Goal: Complete application form: Complete application form

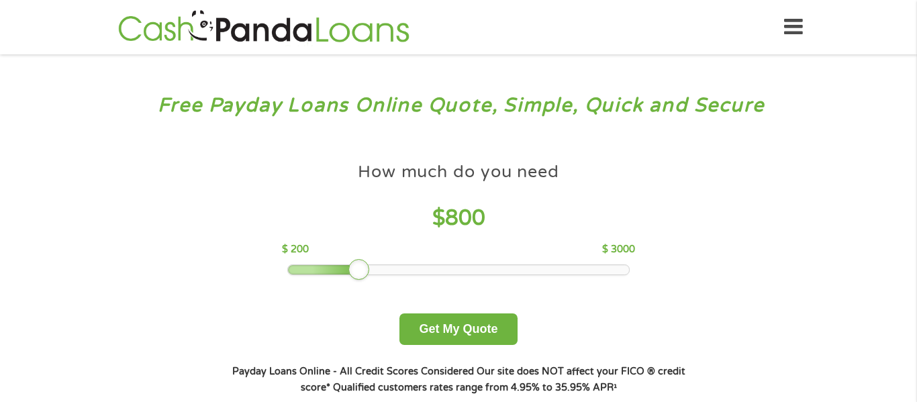
drag, startPoint x: 383, startPoint y: 277, endPoint x: 357, endPoint y: 277, distance: 26.2
click at [357, 277] on div at bounding box center [358, 269] width 21 height 21
click at [428, 327] on button "Get My Quote" at bounding box center [457, 330] width 117 height 32
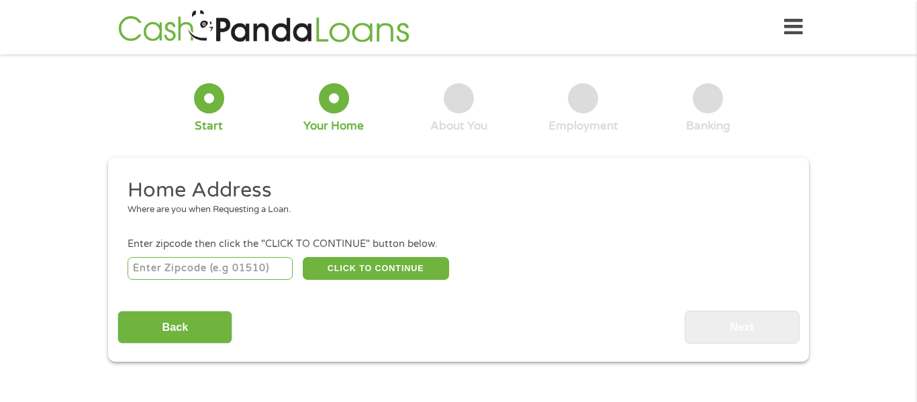
click at [237, 273] on input "number" at bounding box center [211, 268] width 166 height 23
type input "43701"
select select "Ohio"
click at [336, 266] on button "CLICK TO CONTINUE" at bounding box center [376, 268] width 146 height 23
type input "43701"
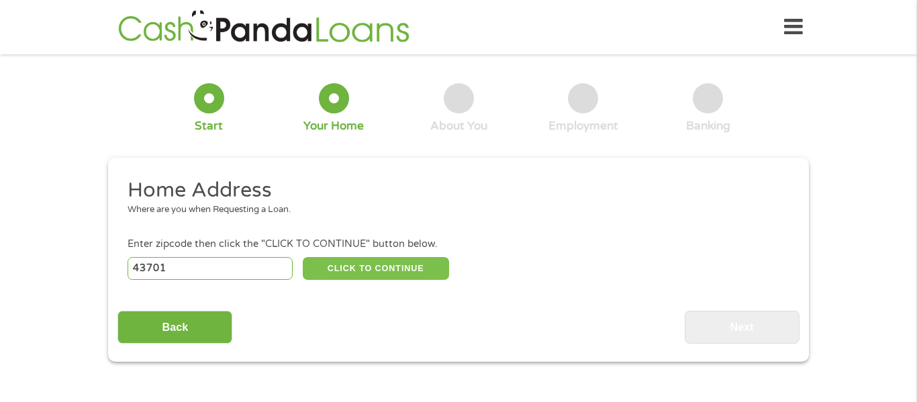
type input "Zanesville"
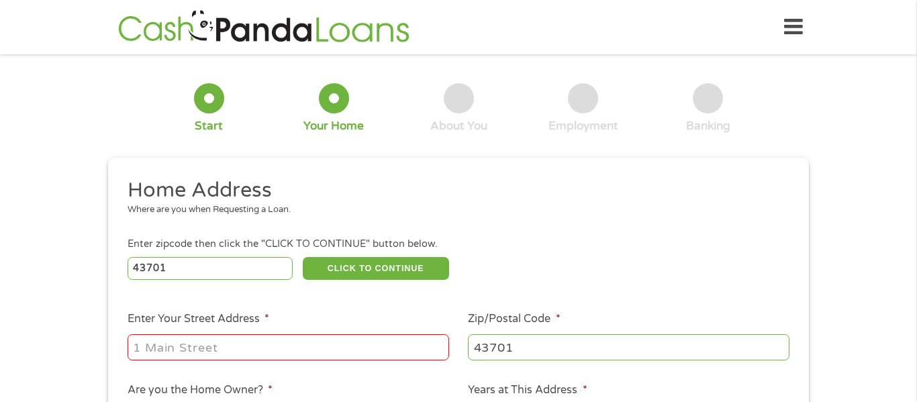
click at [319, 344] on input "Enter Your Street Address *" at bounding box center [289, 347] width 322 height 26
type input "304 GRAY ST"
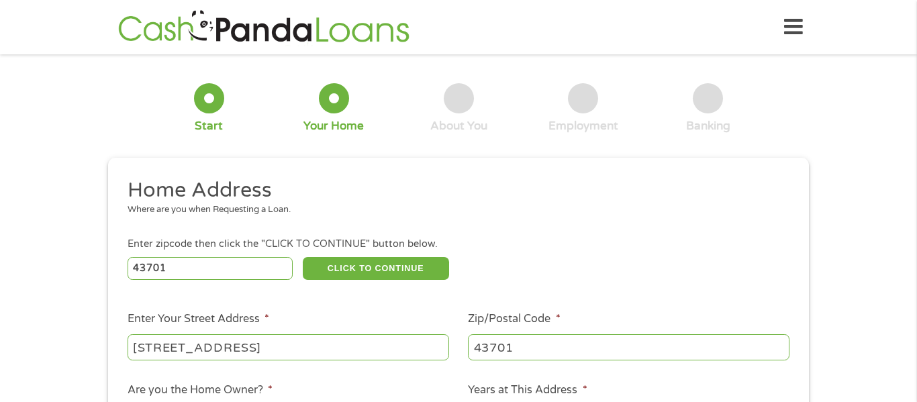
click at [565, 237] on div "Enter zipcode then click the "CLICK TO CONTINUE" button below." at bounding box center [459, 244] width 662 height 15
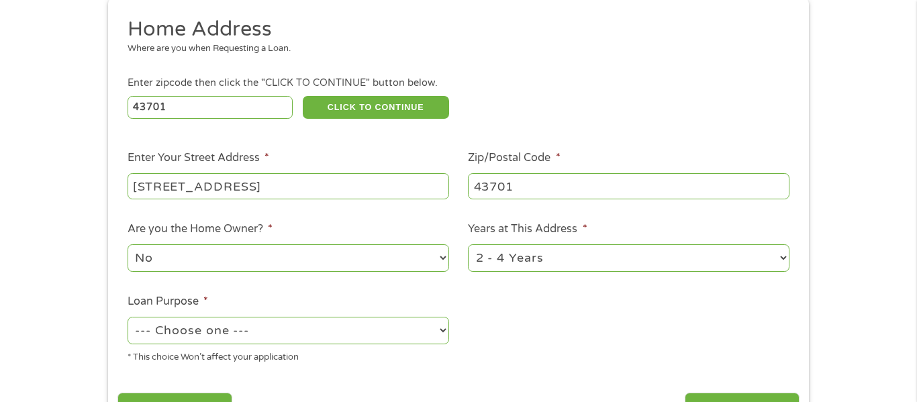
scroll to position [188, 0]
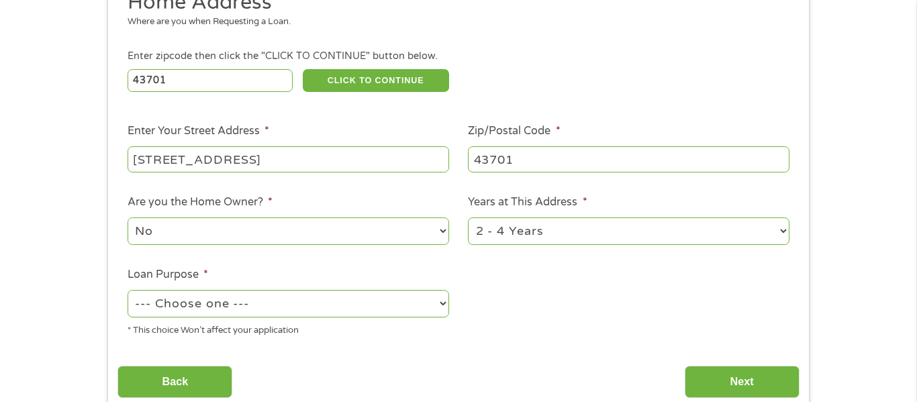
click at [526, 234] on select "1 Year or less 1 - 2 Years 2 - 4 Years Over 4 Years" at bounding box center [629, 232] width 322 height 28
select select "60months"
click at [468, 219] on select "1 Year or less 1 - 2 Years 2 - 4 Years Over 4 Years" at bounding box center [629, 232] width 322 height 28
click at [418, 308] on select "--- Choose one --- Pay Bills Debt Consolidation Home Improvement Major Purchase…" at bounding box center [289, 304] width 322 height 28
select select "medicalexpenses"
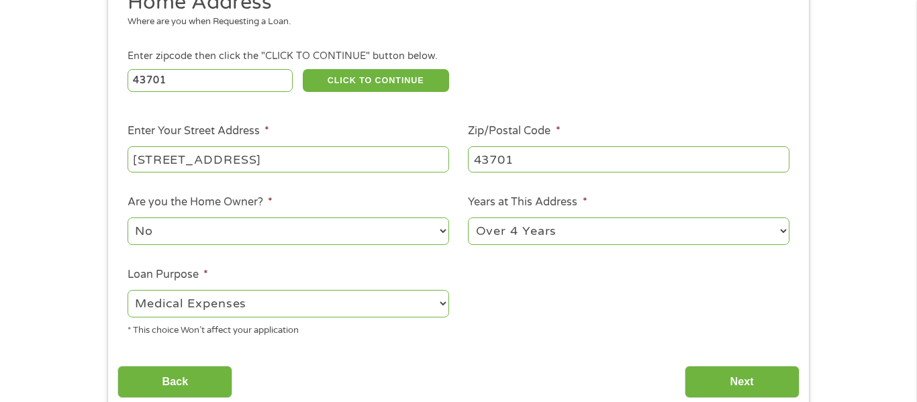
click at [128, 291] on select "--- Choose one --- Pay Bills Debt Consolidation Home Improvement Major Purchase…" at bounding box center [289, 304] width 322 height 28
click at [353, 349] on div "Home Address Where are you when Requesting a Loan. Enter zipcode then click the…" at bounding box center [457, 194] width 681 height 410
click at [735, 375] on input "Next" at bounding box center [742, 382] width 115 height 33
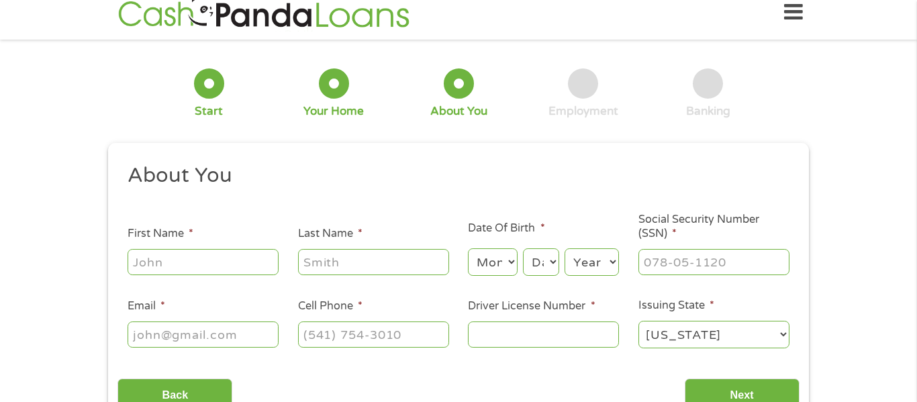
scroll to position [0, 0]
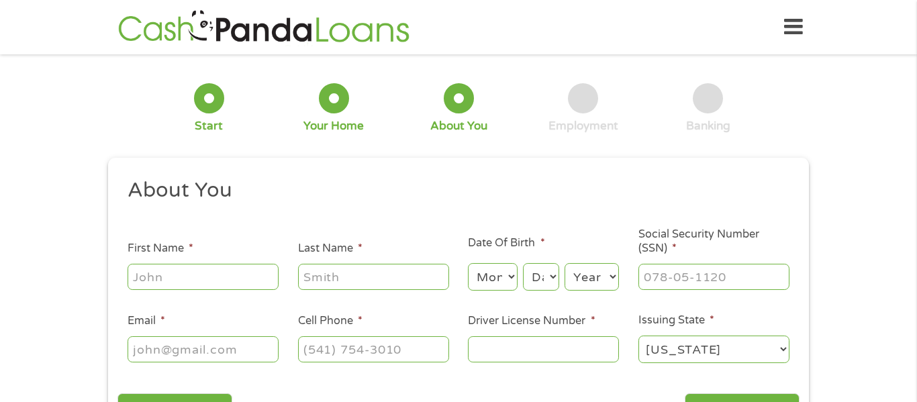
click at [193, 270] on input "First Name *" at bounding box center [203, 277] width 151 height 26
type input "Nicholas"
type input "X"
type input "Calendine"
select select "12"
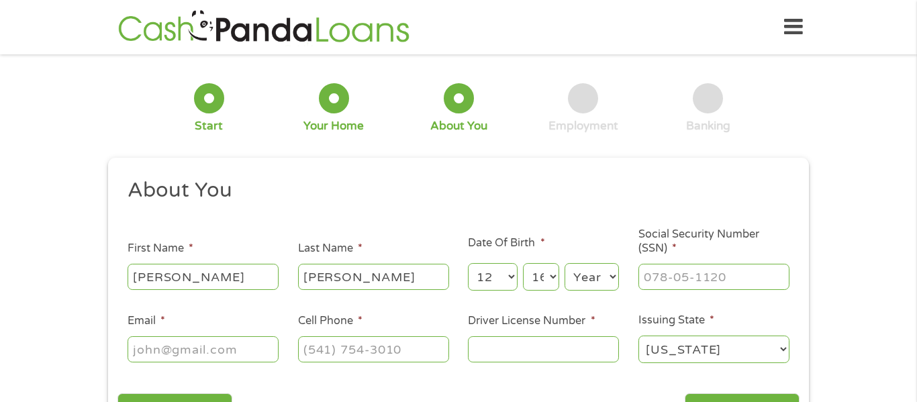
select select "15"
select select "1981"
type input "279-88-0823"
type input "calendine@att.net"
type input "(740) 252-6693"
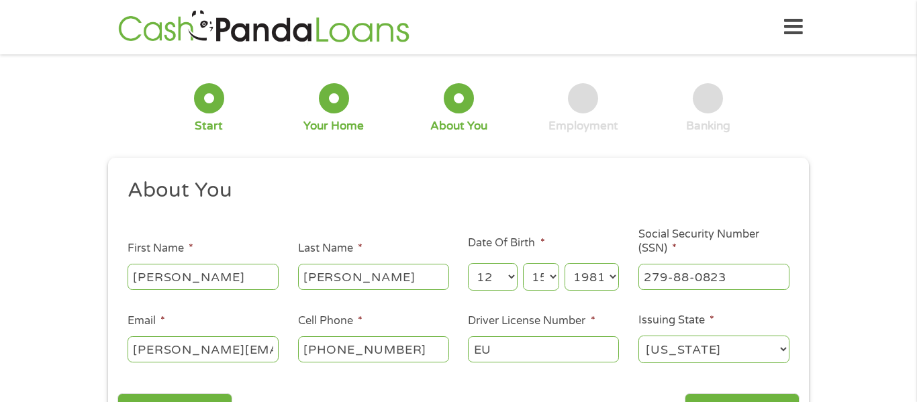
type input "E"
type input "RU079162"
click at [814, 293] on div "1 Start 2 Your Home 3 About You 4 Employment 5 Banking 6 This field is hidden w…" at bounding box center [458, 254] width 725 height 380
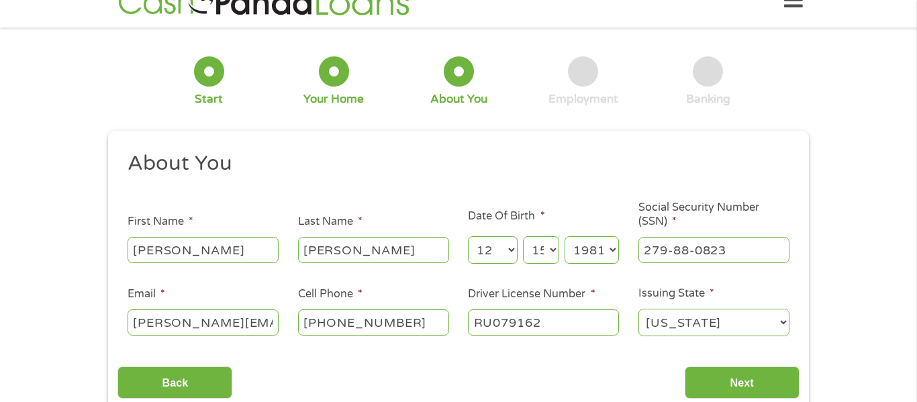
scroll to position [54, 0]
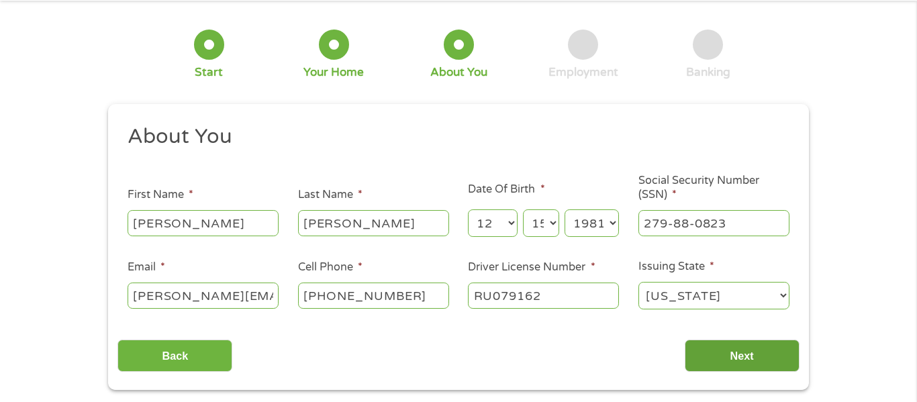
click at [757, 354] on input "Next" at bounding box center [742, 356] width 115 height 33
click at [760, 356] on input "Next" at bounding box center [742, 356] width 115 height 33
click at [856, 199] on div "1 Start 2 Your Home 3 About You 4 Employment 5 Banking 6 This field is hidden w…" at bounding box center [458, 200] width 917 height 380
click at [741, 357] on input "Next" at bounding box center [742, 356] width 115 height 33
click at [702, 310] on div "Alabama Alaska Arizona Arkansas California Colorado Connecticut Delaware Distri…" at bounding box center [714, 296] width 151 height 32
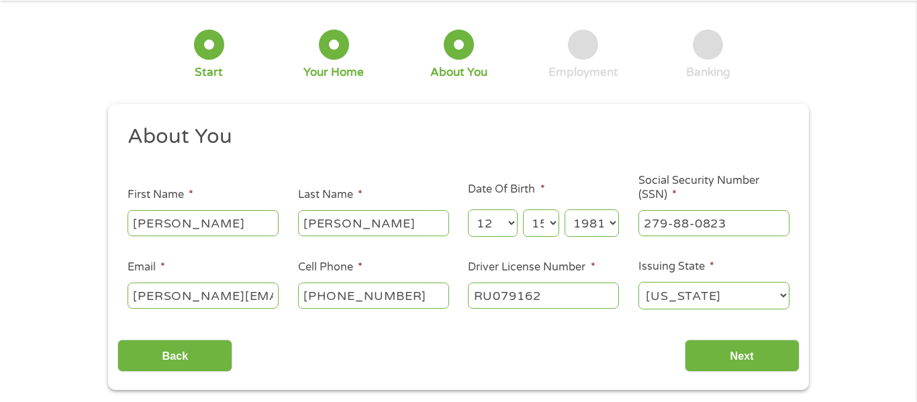
click at [698, 286] on select "Alabama Alaska Arizona Arkansas California Colorado Connecticut Delaware Distri…" at bounding box center [714, 296] width 151 height 28
click at [639, 282] on select "Alabama Alaska Arizona Arkansas California Colorado Connecticut Delaware Distri…" at bounding box center [714, 296] width 151 height 28
click at [685, 340] on input "Next" at bounding box center [742, 356] width 115 height 33
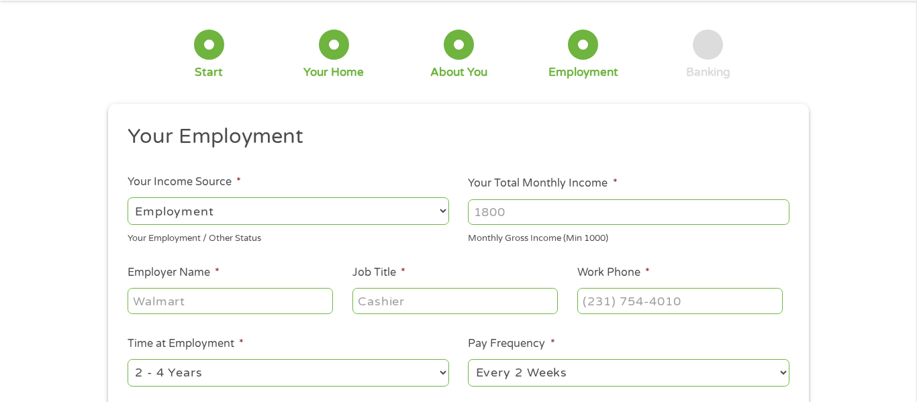
scroll to position [0, 0]
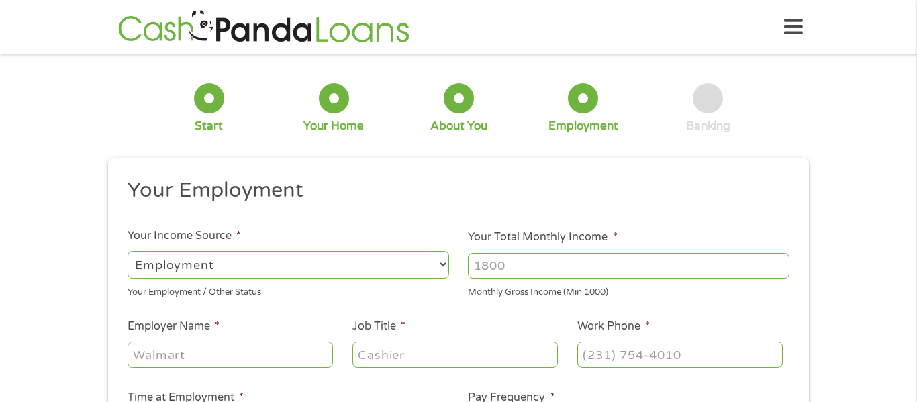
click at [523, 265] on input "Your Total Monthly Income *" at bounding box center [629, 266] width 322 height 26
click at [728, 263] on input "Your Total Monthly Income *" at bounding box center [629, 266] width 322 height 26
type input "3800"
type input "O-I Glass"
type input "Selector"
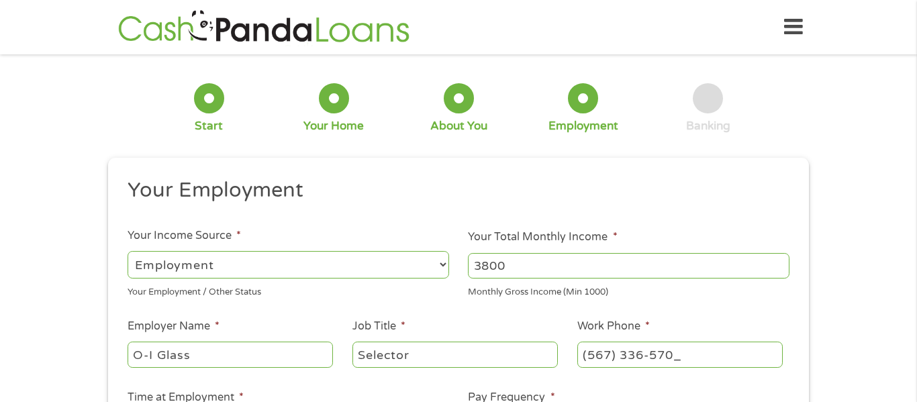
type input "(567) 336-5700"
click at [843, 293] on div "1 Start 2 Your Home 3 About You 4 Employment 5 Banking 6 This field is hidden w…" at bounding box center [458, 329] width 917 height 530
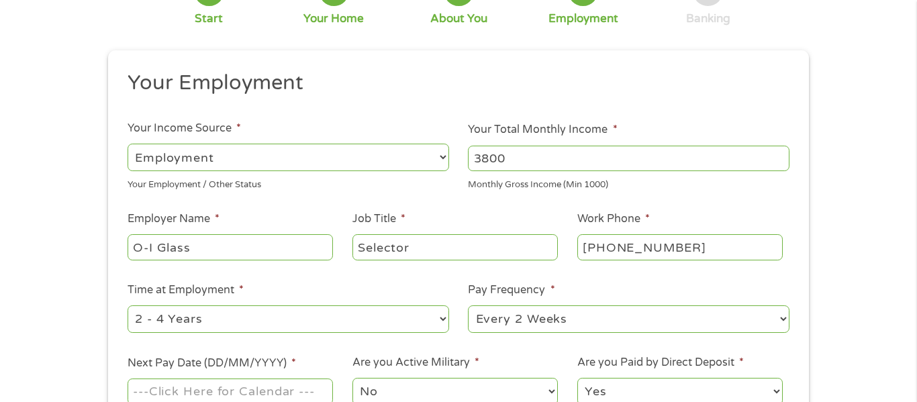
scroll to position [134, 0]
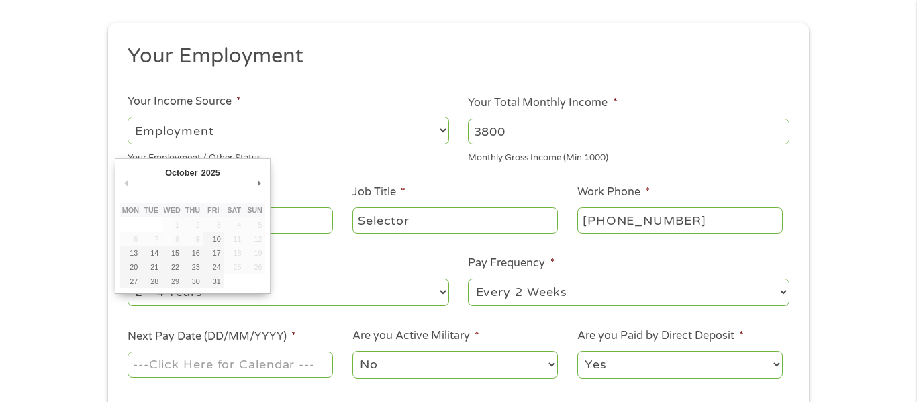
click at [274, 369] on input "Next Pay Date (DD/MM/YYYY) *" at bounding box center [230, 365] width 205 height 26
type input "17/10/2025"
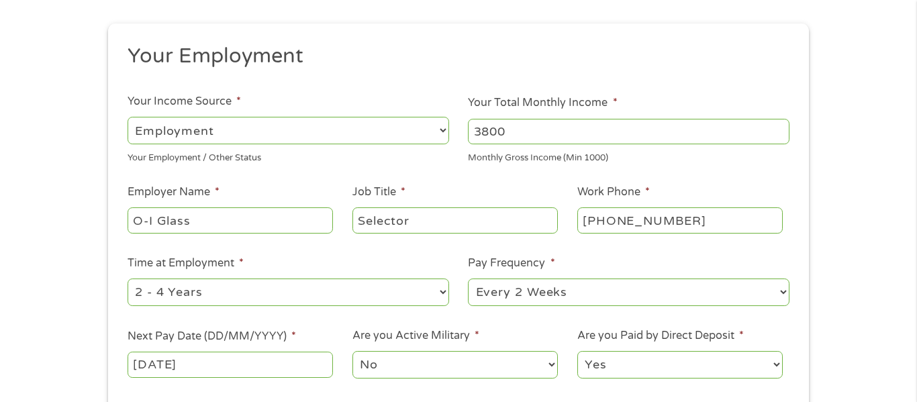
click at [848, 375] on div "1 Start 2 Your Home 3 About You 4 Employment 5 Banking 6 This field is hidden w…" at bounding box center [458, 195] width 917 height 530
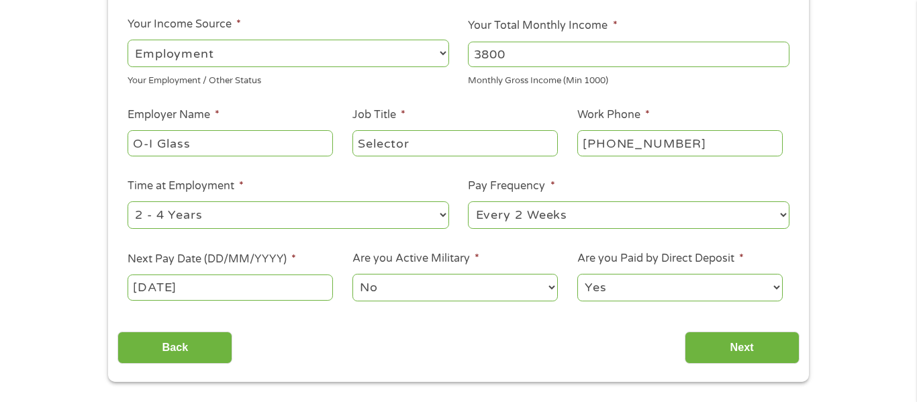
scroll to position [215, 0]
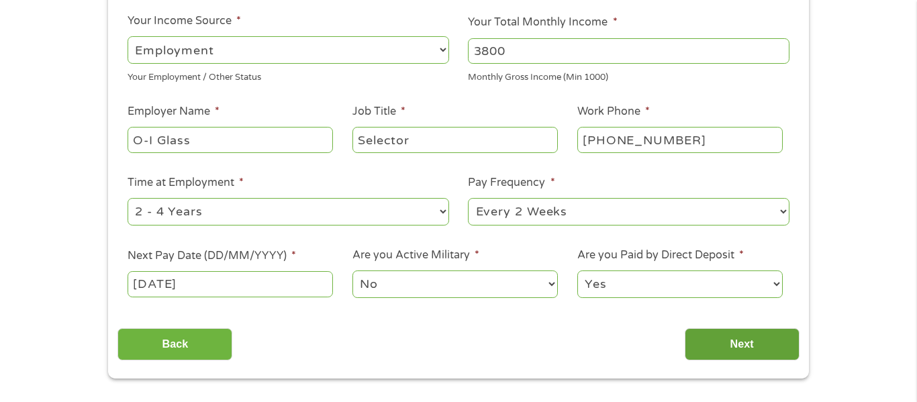
drag, startPoint x: 848, startPoint y: 375, endPoint x: 777, endPoint y: 342, distance: 77.8
click at [777, 342] on div "1 Start 2 Your Home 3 About You 4 Employment 5 Banking 6 This field is hidden w…" at bounding box center [458, 114] width 917 height 530
click at [751, 347] on input "Next" at bounding box center [742, 344] width 115 height 33
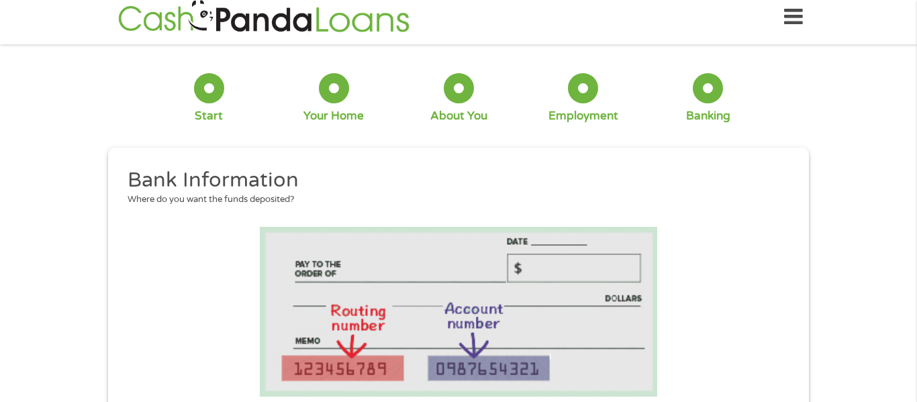
scroll to position [0, 0]
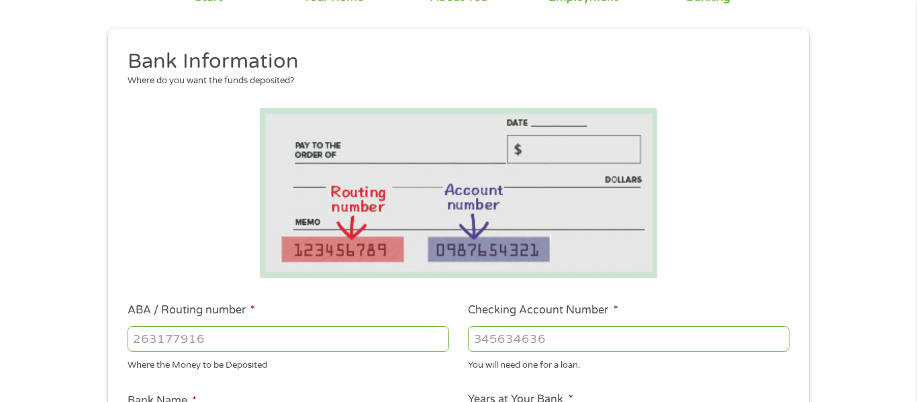
scroll to position [134, 0]
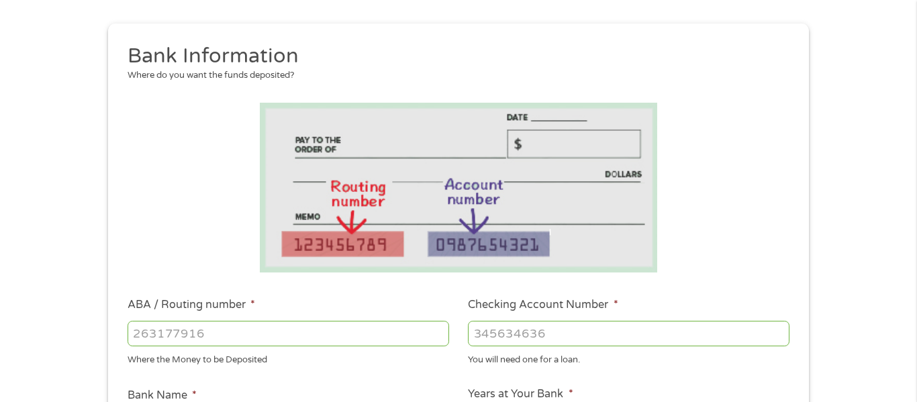
click at [428, 333] on input "ABA / Routing number *" at bounding box center [289, 334] width 322 height 26
type input "044115090"
type input "HUNTINGTON NATIONAL BANK"
type input "02090480557"
click at [809, 277] on div "1 Start 2 Your Home 3 About You 4 Employment 5 Banking 6 This field is hidden w…" at bounding box center [458, 355] width 725 height 851
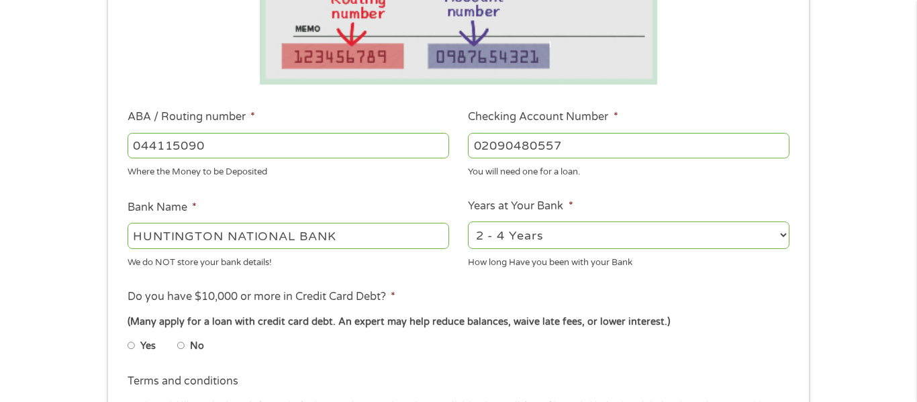
scroll to position [349, 0]
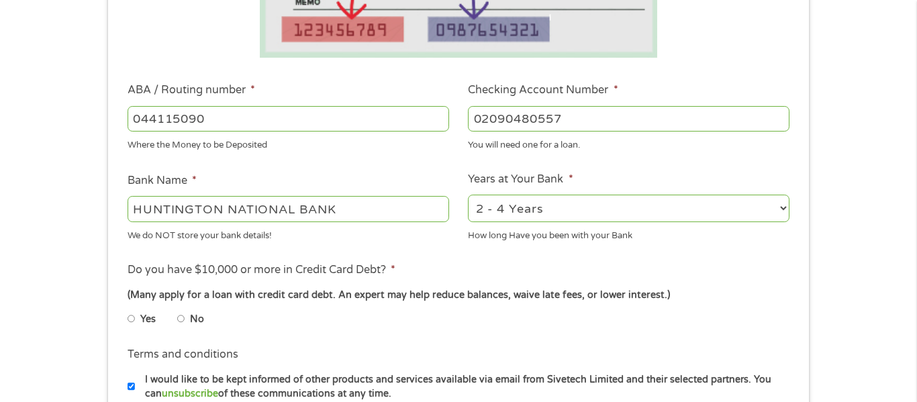
click at [755, 206] on select "2 - 4 Years 6 - 12 Months 1 - 2 Years Over 4 Years" at bounding box center [629, 209] width 322 height 28
select select "60months"
click at [468, 195] on select "2 - 4 Years 6 - 12 Months 1 - 2 Years Over 4 Years" at bounding box center [629, 209] width 322 height 28
click at [181, 320] on input "No" at bounding box center [181, 318] width 8 height 21
radio input "true"
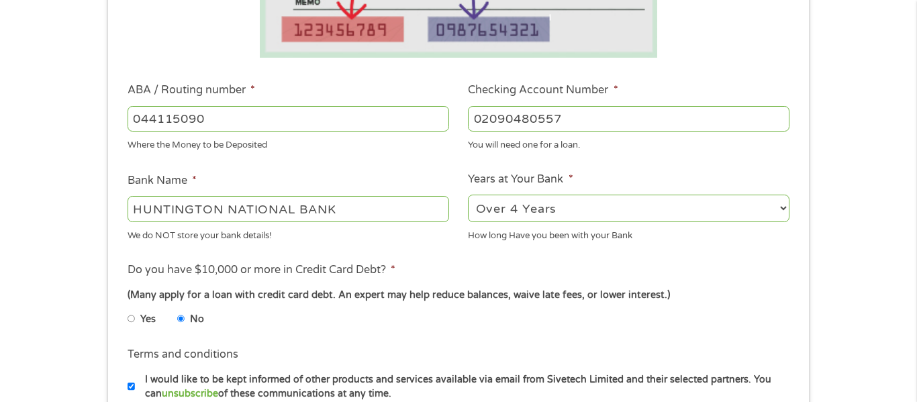
click at [115, 334] on div "This field is hidden when viewing the form gclid CjwKCAjwup3HBhAAEiwA7euZurN2y_…" at bounding box center [458, 188] width 701 height 758
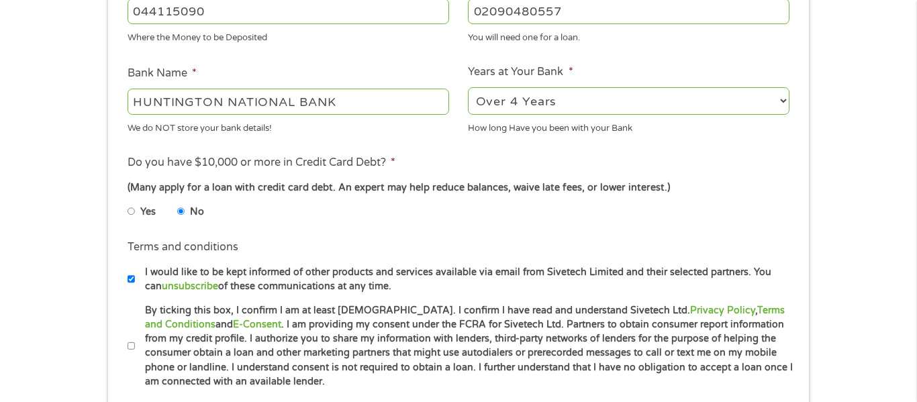
scroll to position [483, 0]
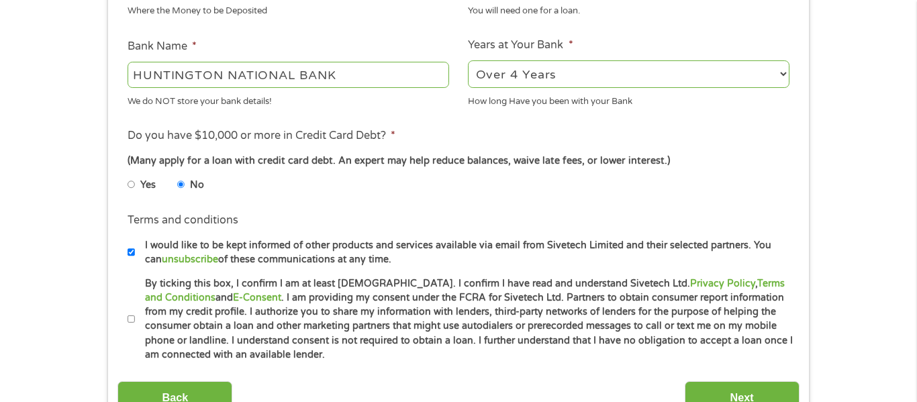
click at [132, 256] on input "I would like to be kept informed of other products and services available via e…" at bounding box center [132, 252] width 8 height 21
checkbox input "false"
click at [130, 322] on input "By ticking this box, I confirm I am at least 18 years old. I confirm I have rea…" at bounding box center [132, 319] width 8 height 21
checkbox input "true"
click at [769, 389] on input "Next" at bounding box center [742, 397] width 115 height 33
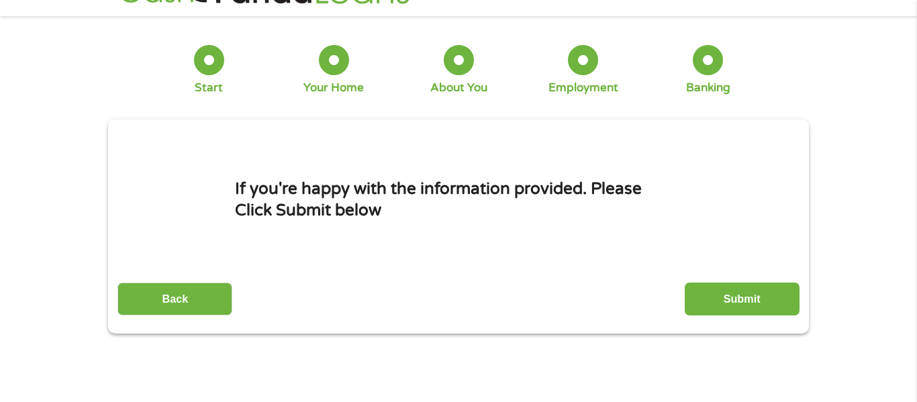
scroll to position [0, 0]
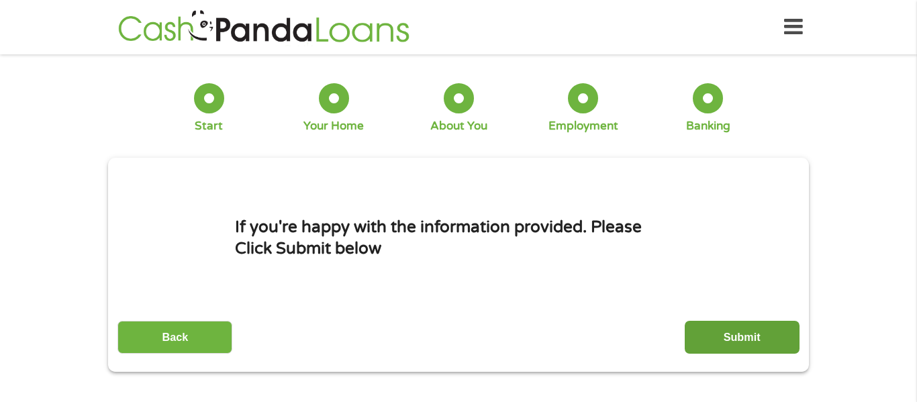
click at [762, 338] on input "Submit" at bounding box center [742, 337] width 115 height 33
